Goal: Check status: Check status

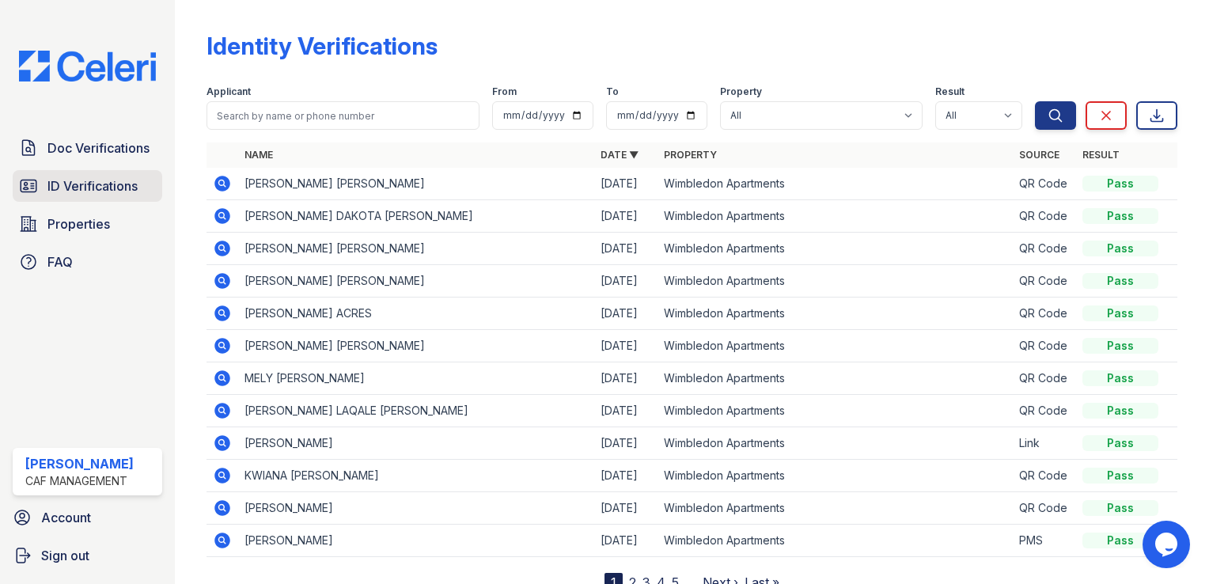
click at [91, 176] on span "ID Verifications" at bounding box center [92, 185] width 90 height 19
click at [92, 186] on span "ID Verifications" at bounding box center [92, 185] width 90 height 19
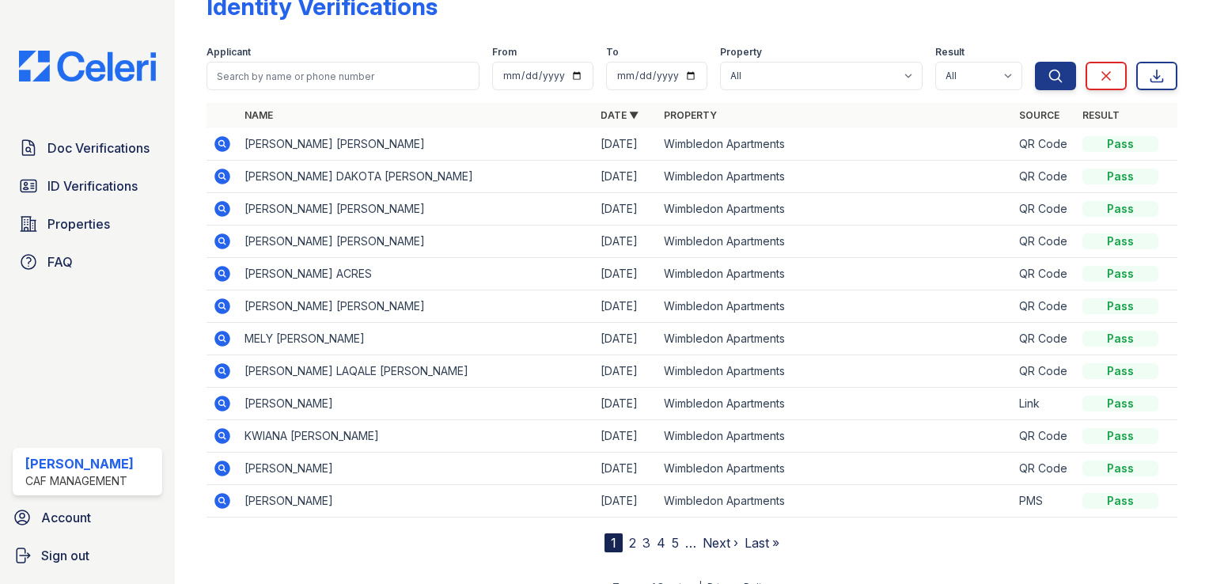
scroll to position [59, 0]
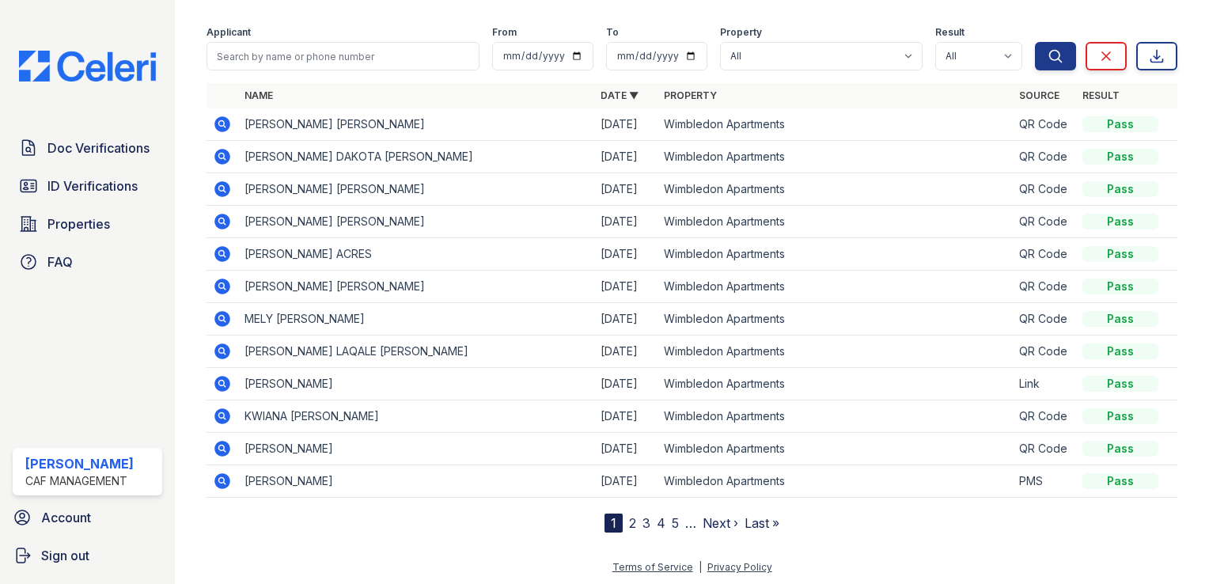
click at [629, 527] on link "2" at bounding box center [632, 523] width 7 height 16
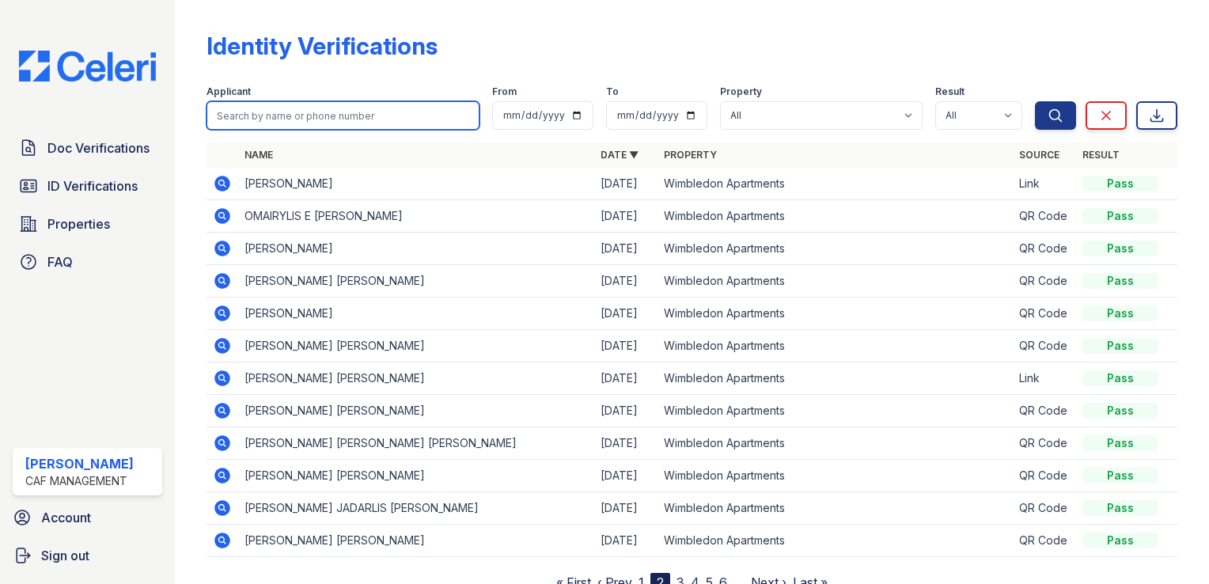
click at [327, 109] on input "search" at bounding box center [343, 115] width 273 height 28
type input "[PERSON_NAME]"
click at [1035, 101] on button "Search" at bounding box center [1055, 115] width 41 height 28
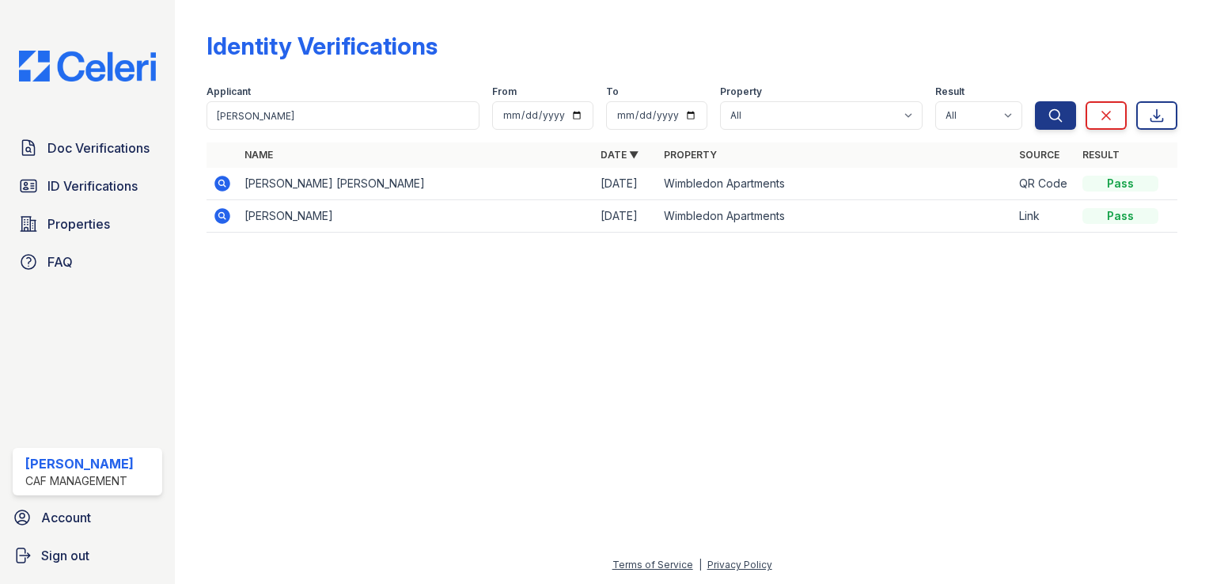
click at [215, 212] on icon at bounding box center [222, 216] width 16 height 16
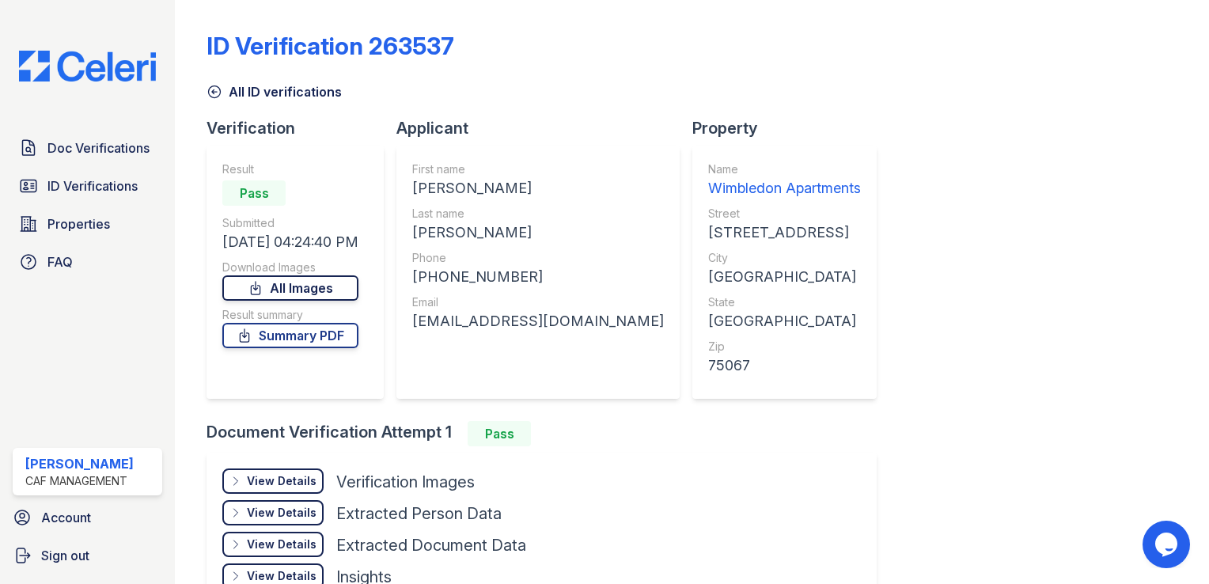
click at [301, 286] on link "All Images" at bounding box center [290, 287] width 136 height 25
click at [93, 182] on span "ID Verifications" at bounding box center [92, 185] width 90 height 19
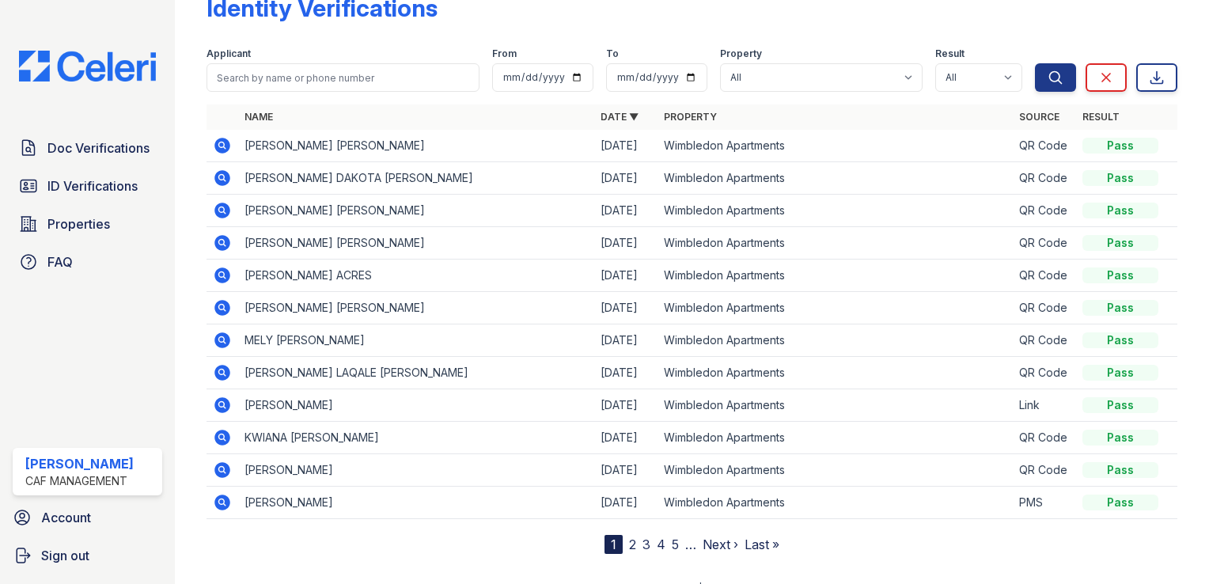
scroll to position [59, 0]
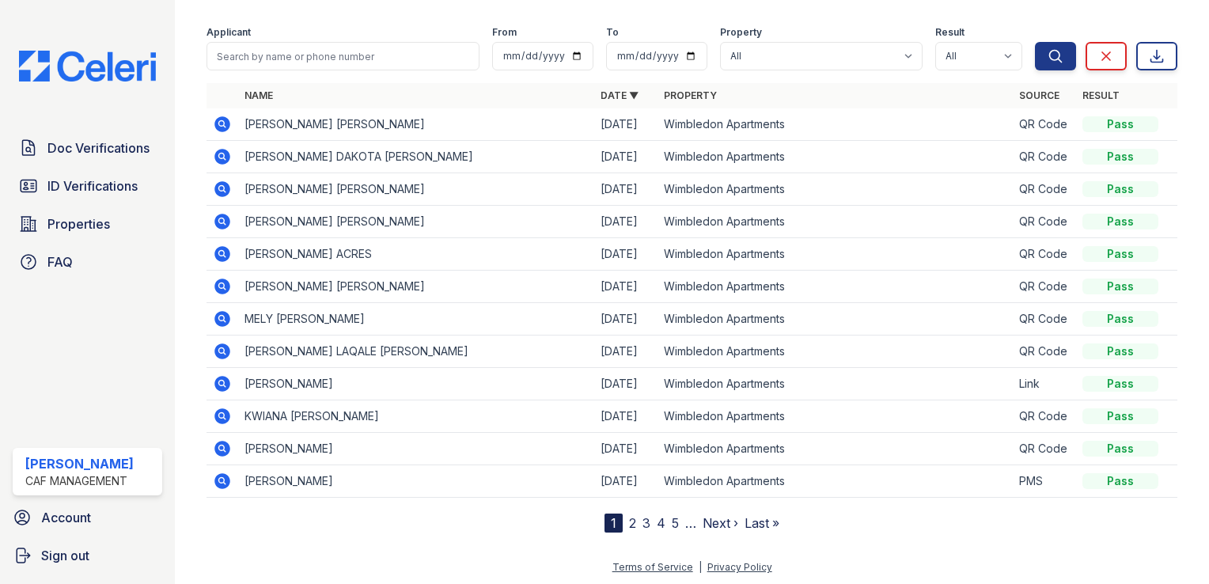
click at [629, 517] on link "2" at bounding box center [632, 523] width 7 height 16
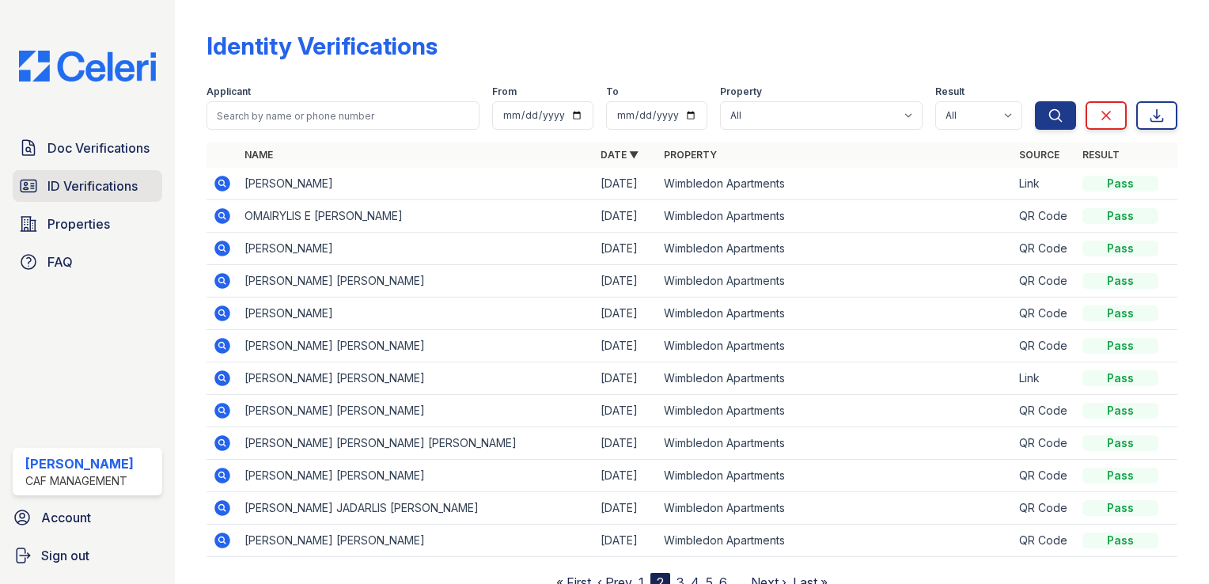
click at [85, 185] on span "ID Verifications" at bounding box center [92, 185] width 90 height 19
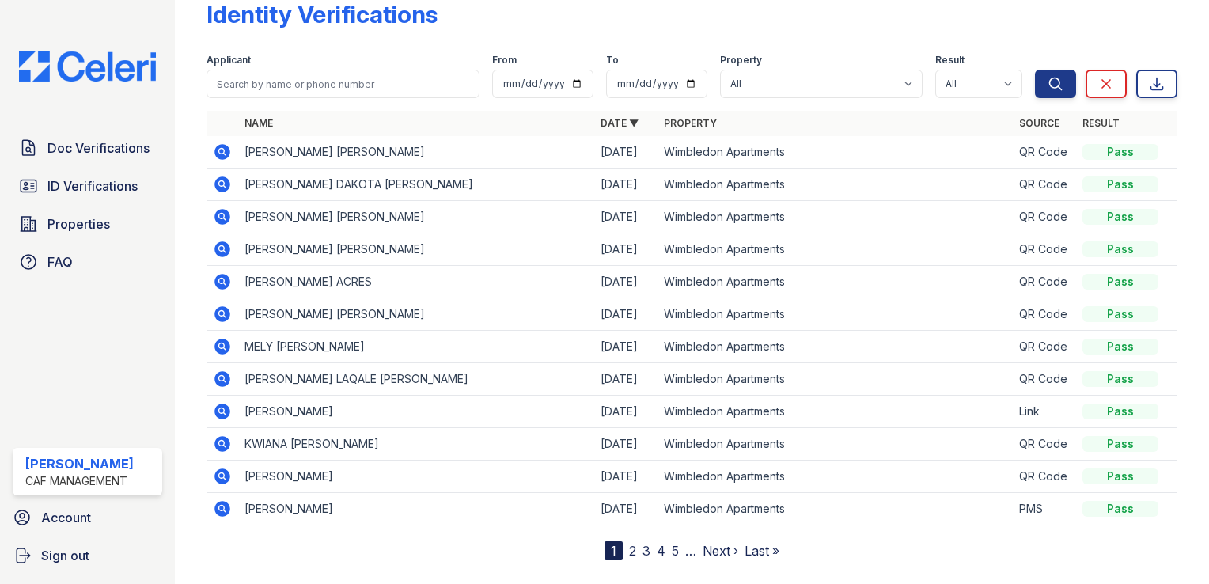
scroll to position [59, 0]
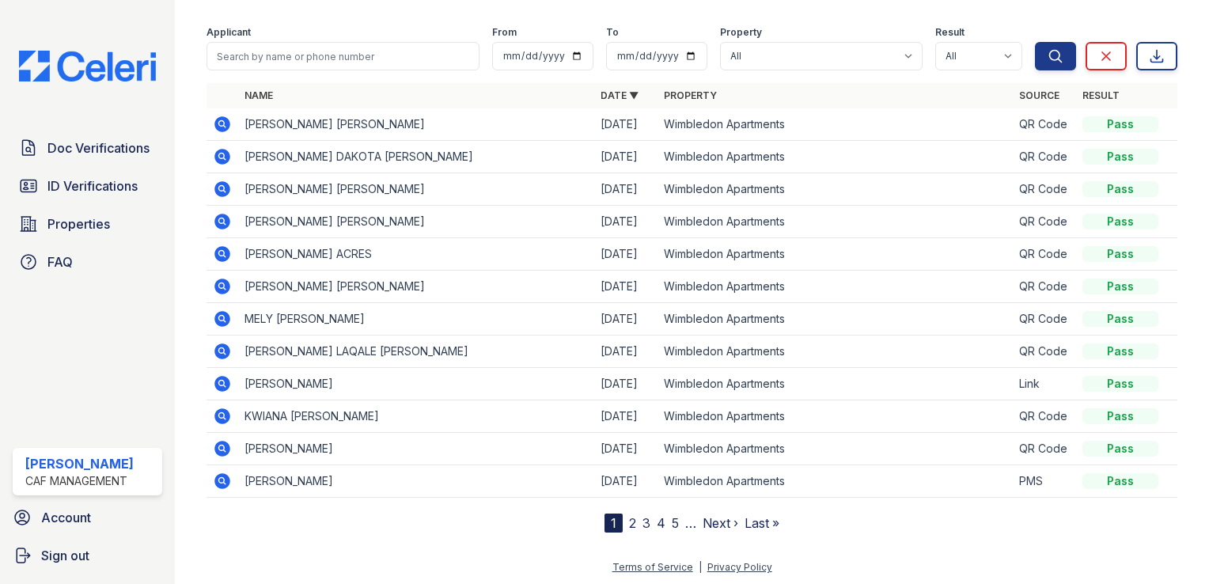
click at [629, 521] on link "2" at bounding box center [632, 523] width 7 height 16
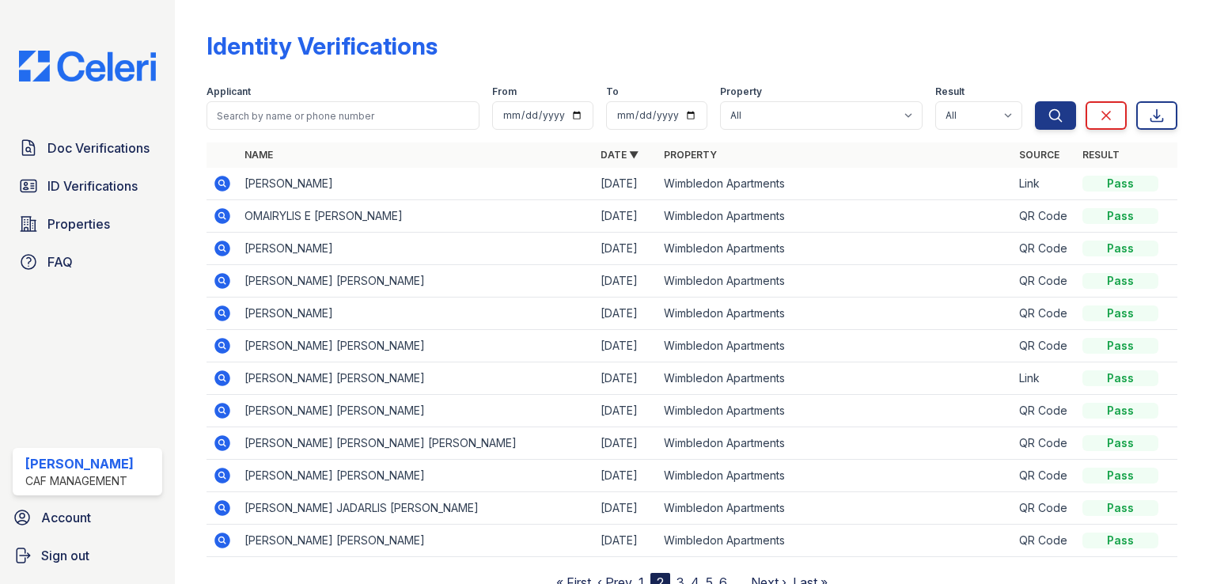
click at [676, 580] on link "3" at bounding box center [680, 582] width 8 height 16
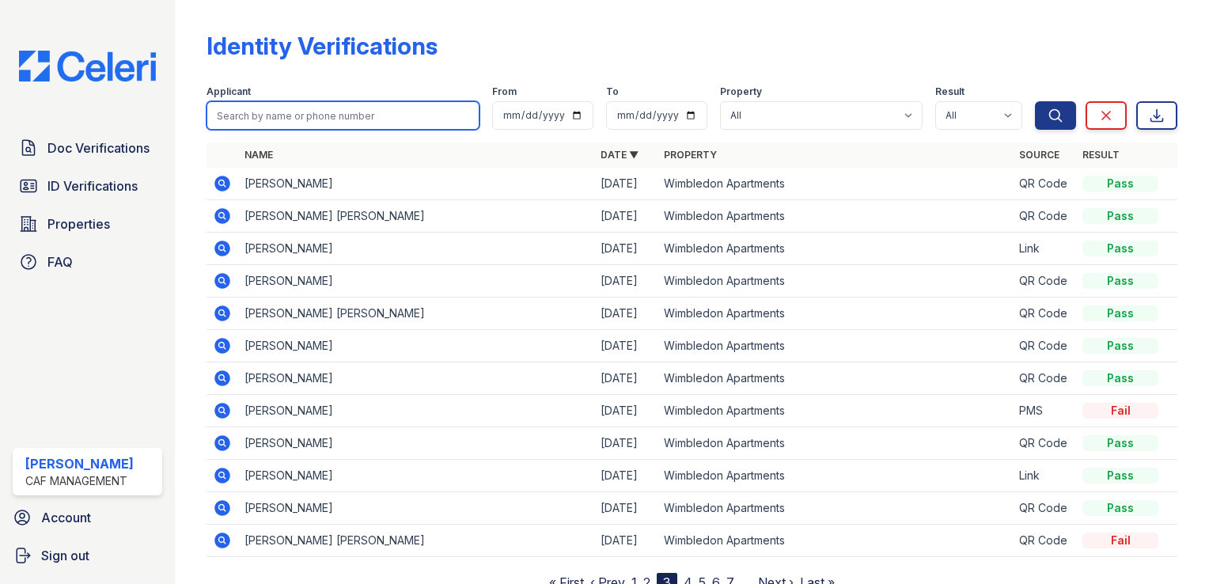
click at [272, 127] on input "search" at bounding box center [343, 115] width 273 height 28
type input "[PERSON_NAME]"
click at [1035, 101] on button "Search" at bounding box center [1055, 115] width 41 height 28
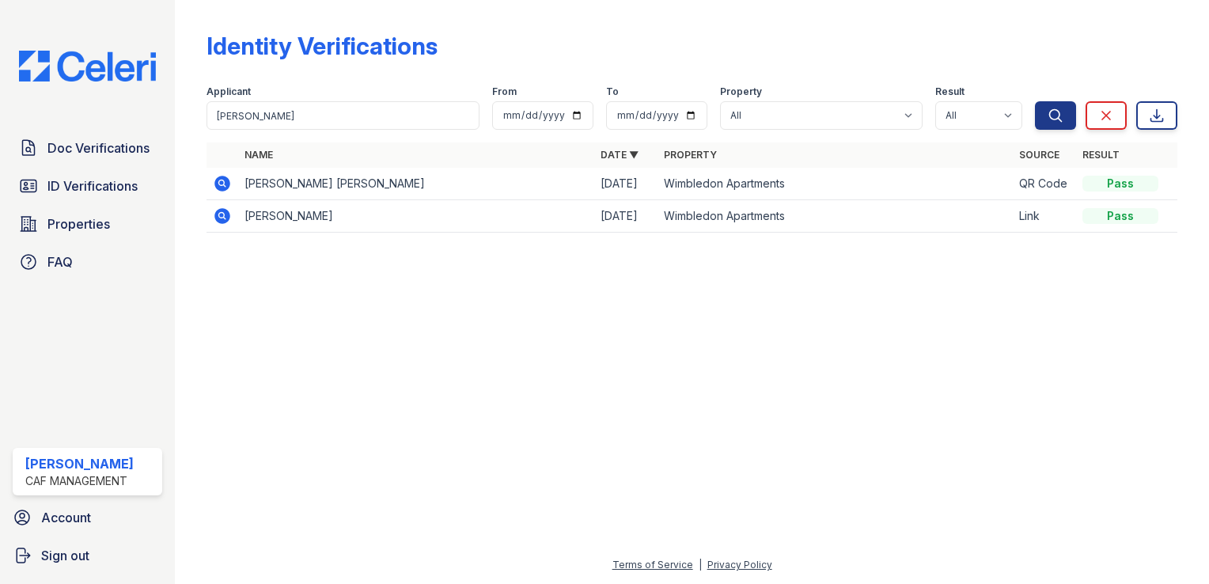
click at [218, 180] on icon at bounding box center [222, 183] width 19 height 19
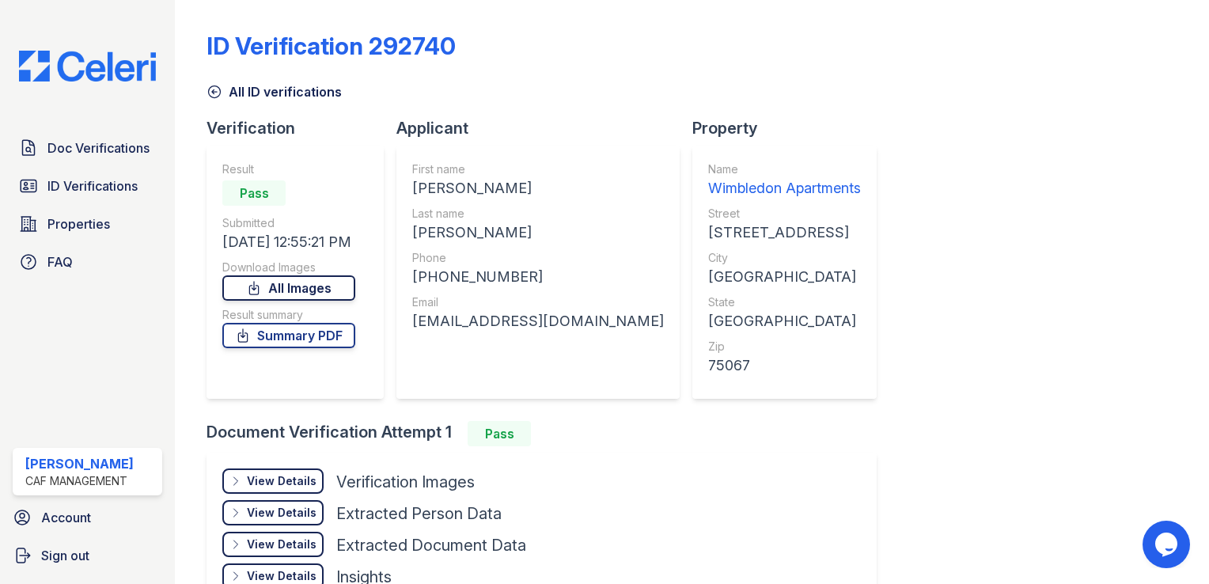
click at [307, 290] on link "All Images" at bounding box center [288, 287] width 133 height 25
click at [620, 466] on div "View Details Details Hide Details Details Verification Images Document Front Op…" at bounding box center [542, 532] width 670 height 158
click at [102, 179] on span "ID Verifications" at bounding box center [92, 185] width 90 height 19
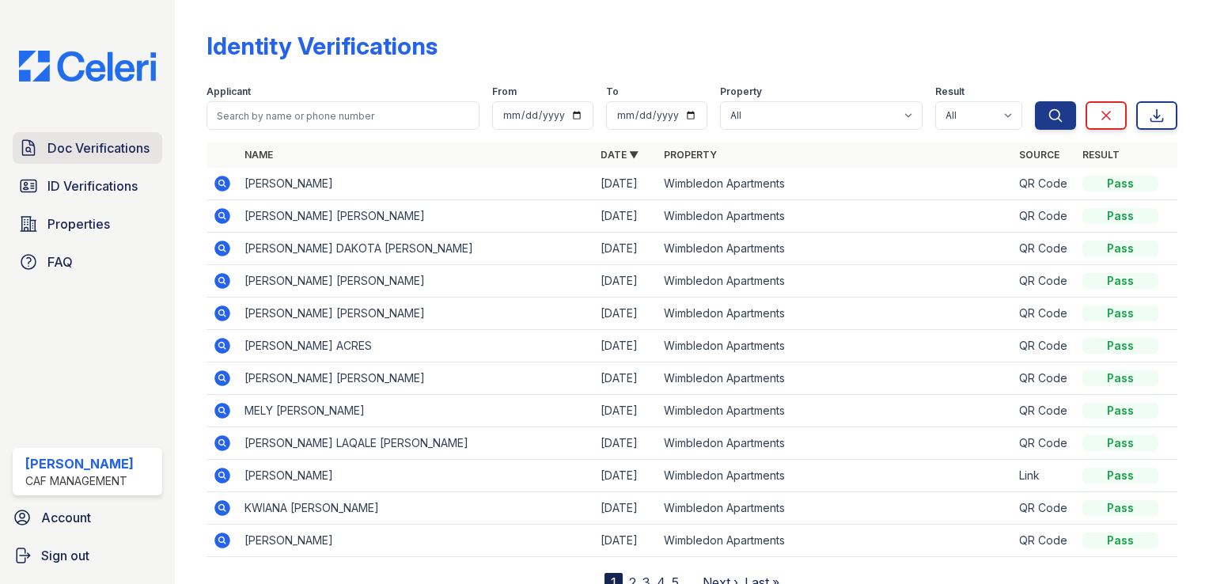
click at [93, 150] on span "Doc Verifications" at bounding box center [98, 147] width 102 height 19
